Goal: Transaction & Acquisition: Subscribe to service/newsletter

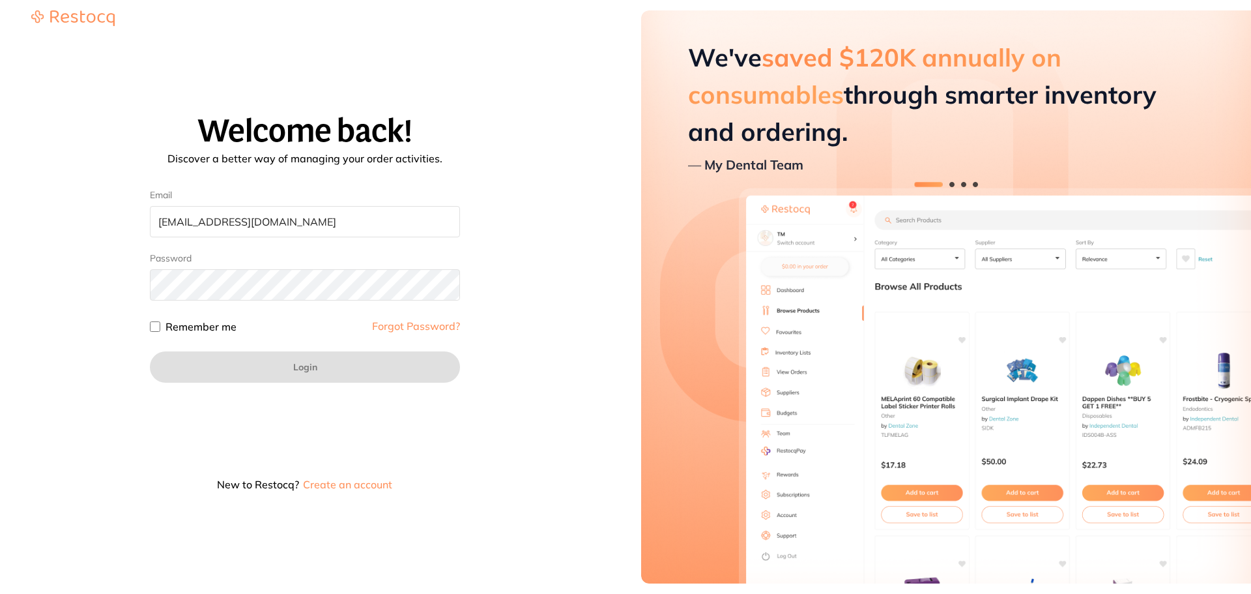
type input "[EMAIL_ADDRESS][DOMAIN_NAME]"
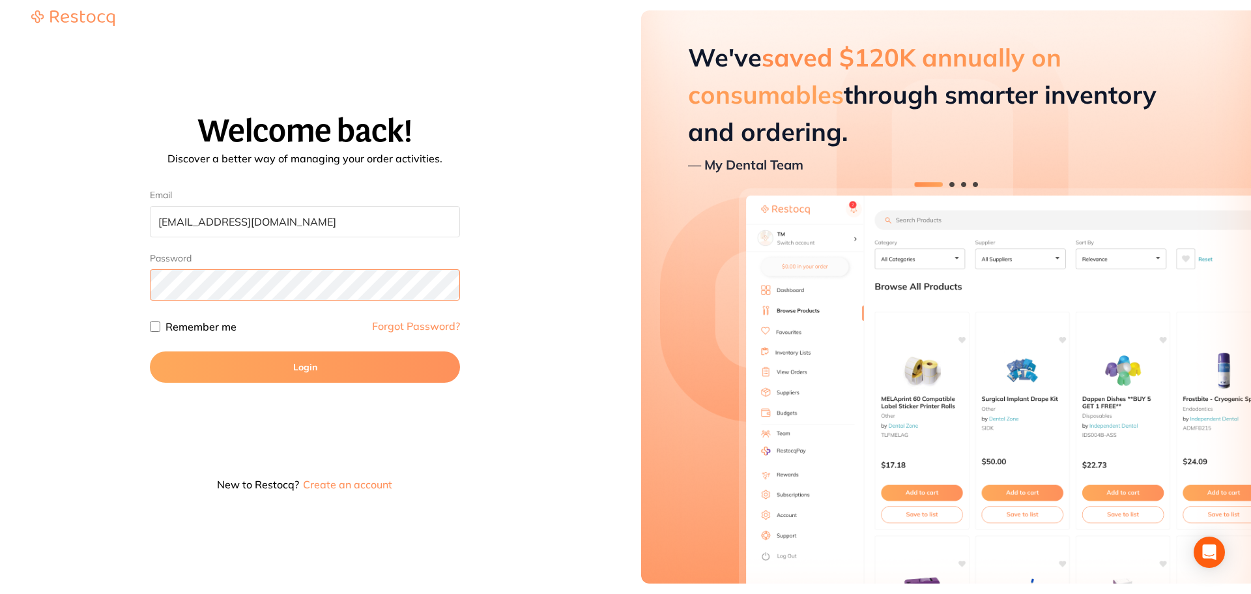
click at [150, 351] on button "Login" at bounding box center [305, 366] width 310 height 31
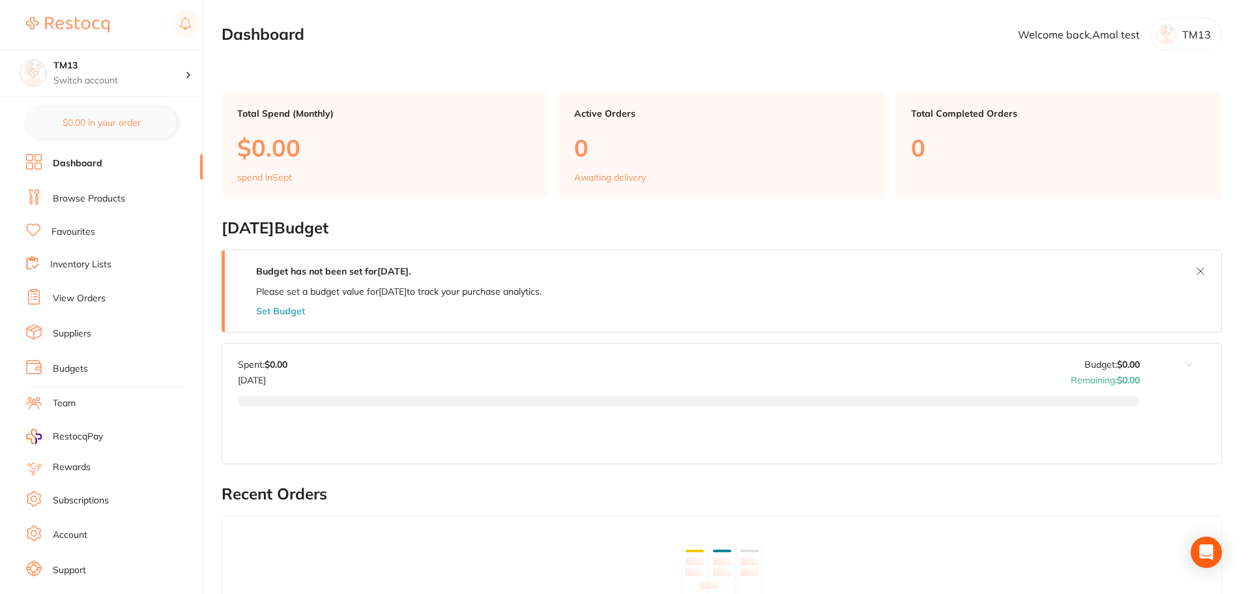
click at [63, 298] on link "View Orders" at bounding box center [79, 298] width 53 height 13
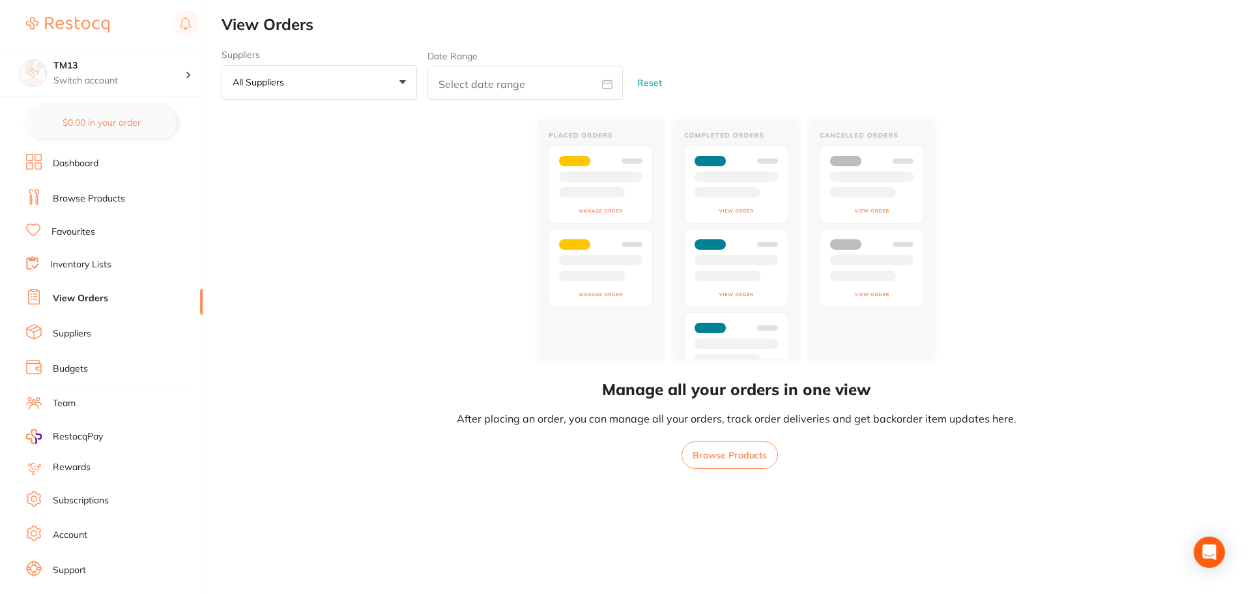
click at [87, 479] on ul "Dashboard Browse Products Favourites Inventory Lists View Orders Suppliers Budg…" at bounding box center [114, 379] width 177 height 450
click at [89, 494] on link "Subscriptions" at bounding box center [81, 500] width 56 height 13
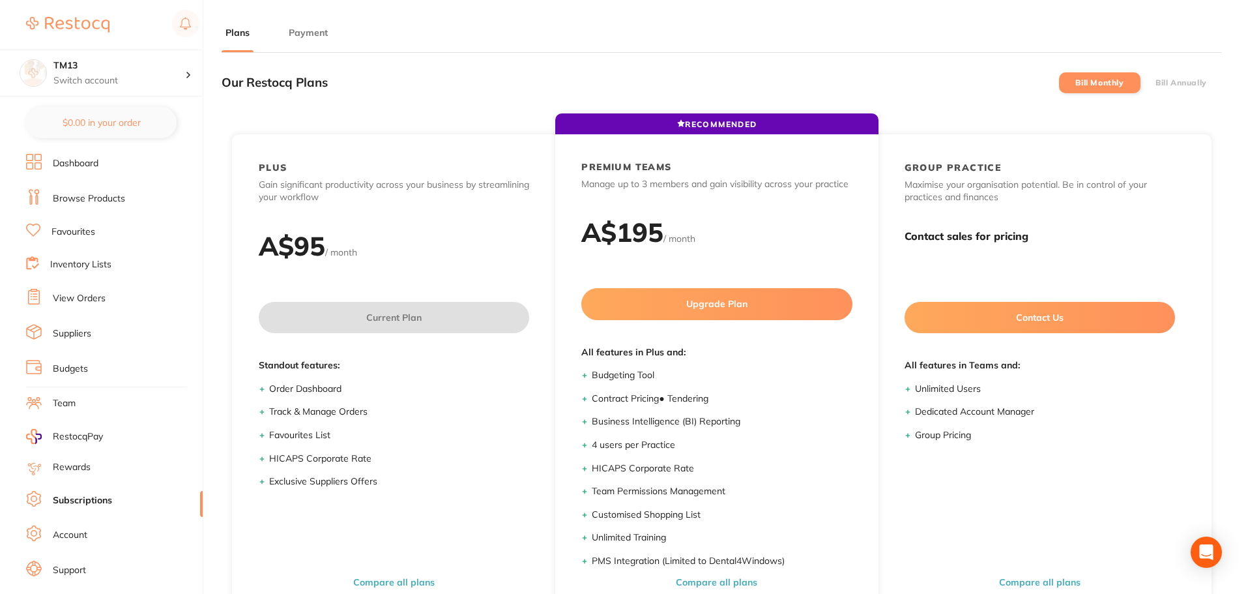
click at [1200, 83] on label "Bill Annually" at bounding box center [1180, 82] width 51 height 9
click at [1155, 83] on input "Bill Annually" at bounding box center [1155, 83] width 0 height 0
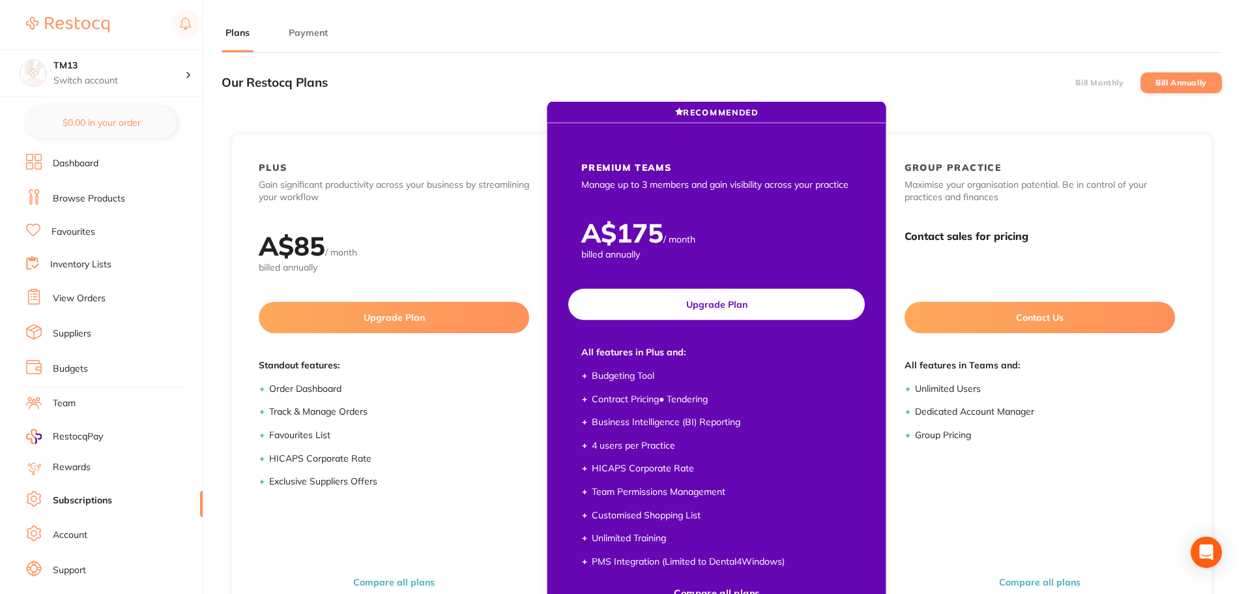
click at [717, 300] on button "Upgrade Plan" at bounding box center [716, 304] width 297 height 31
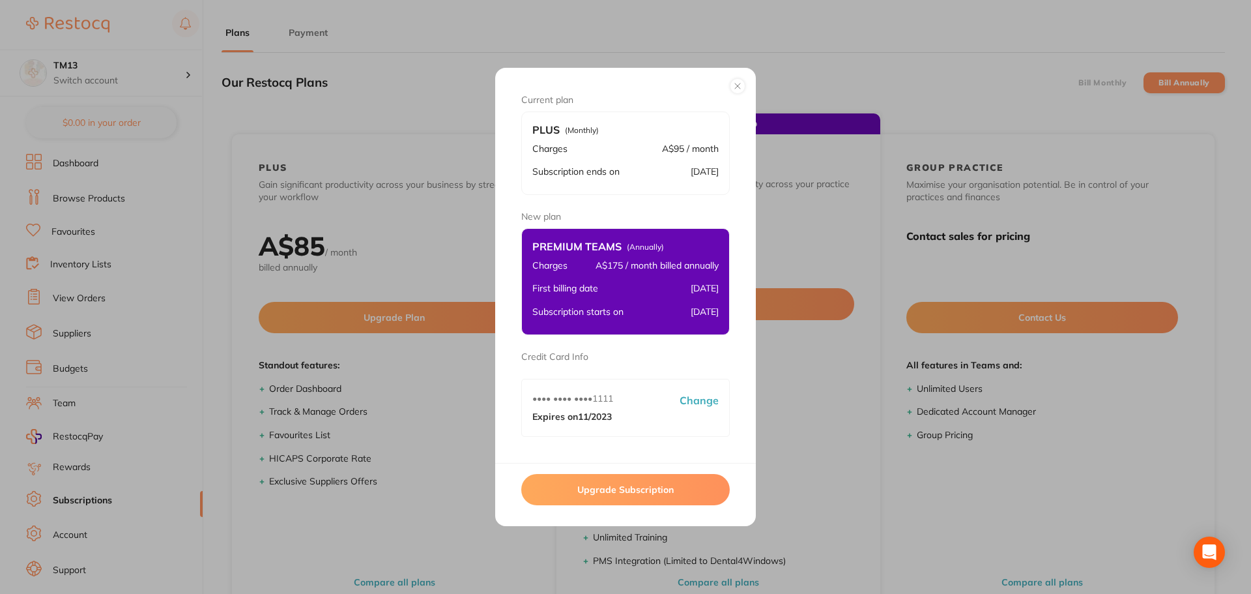
click at [656, 488] on button "Upgrade Subscription" at bounding box center [625, 489] width 209 height 31
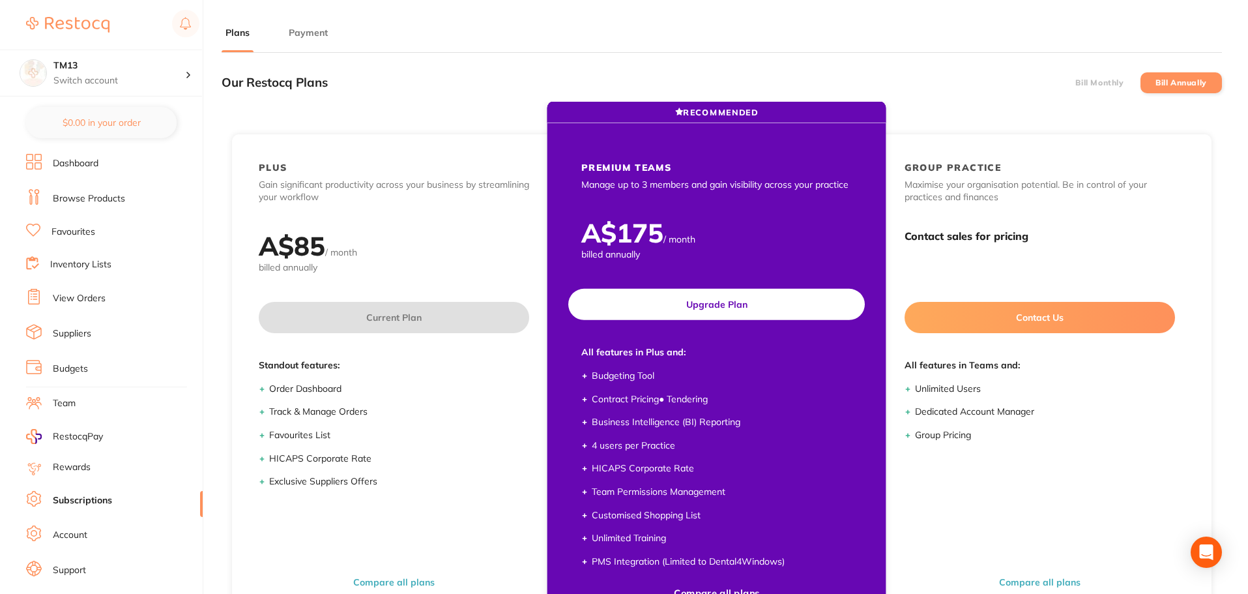
click at [751, 302] on button "Upgrade Plan" at bounding box center [716, 304] width 297 height 31
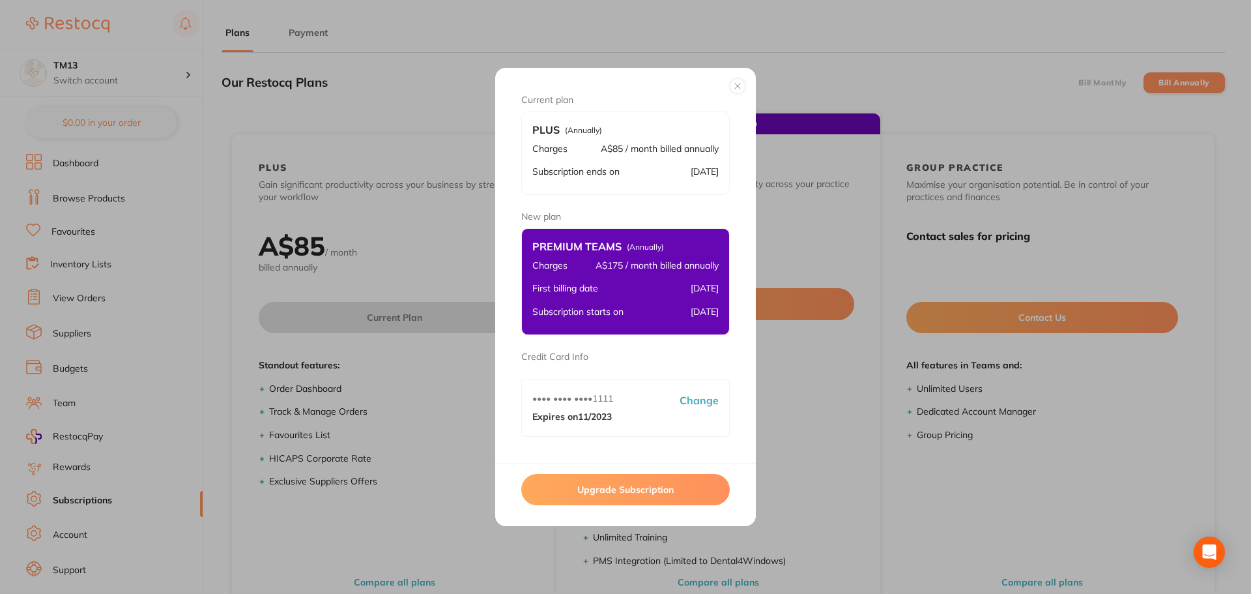
click at [651, 492] on button "Upgrade Subscription" at bounding box center [625, 489] width 209 height 31
